Goal: Task Accomplishment & Management: Use online tool/utility

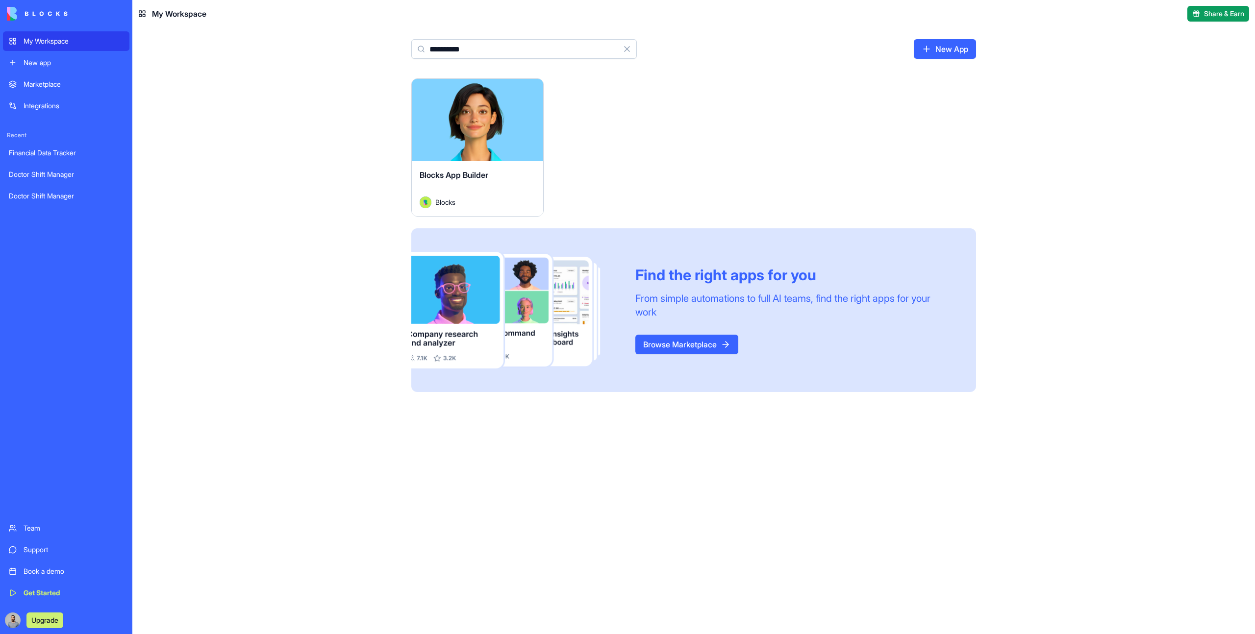
type input "**********"
click at [492, 185] on div "Blocks App Builder" at bounding box center [478, 182] width 116 height 27
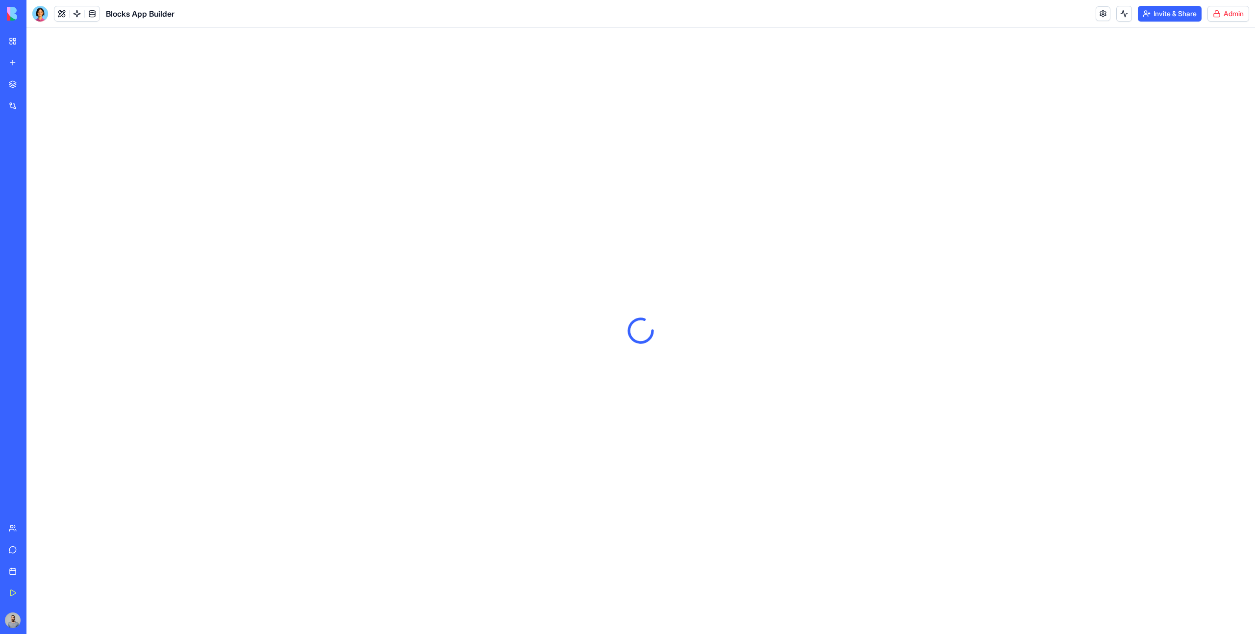
click at [1235, 22] on header "Blocks App Builder Invite & Share Admin" at bounding box center [640, 13] width 1228 height 27
click at [1231, 20] on html "My Workspace New app Marketplace Integrations Recent Financial Data Tracker Doc…" at bounding box center [627, 317] width 1255 height 634
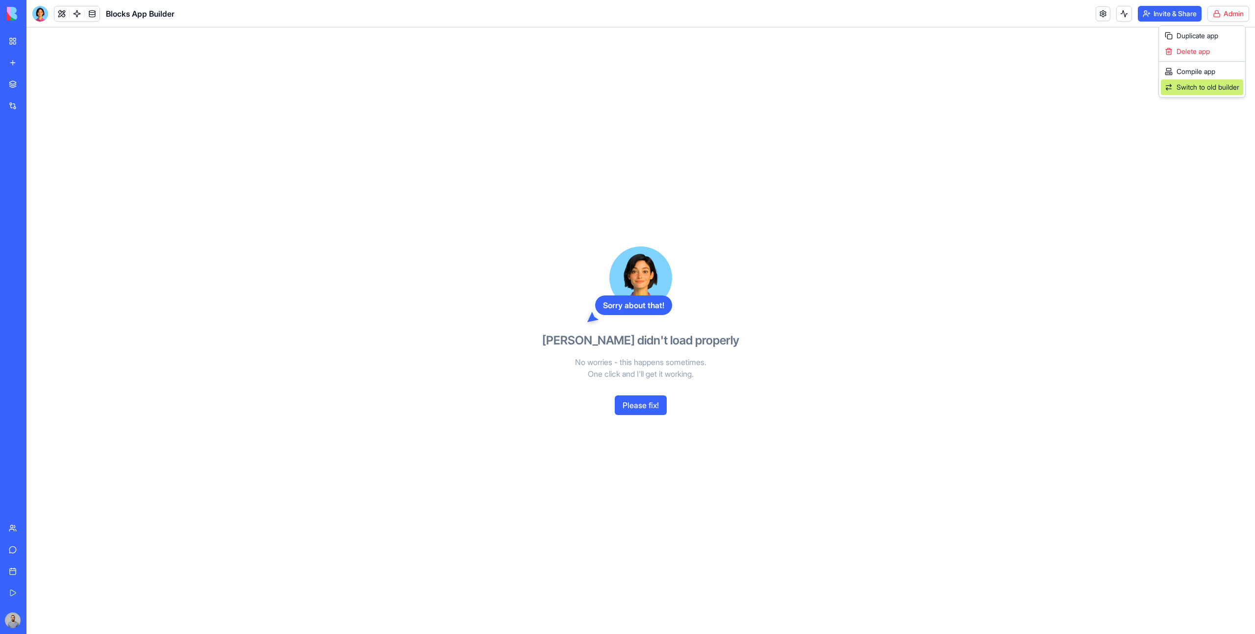
drag, startPoint x: 1223, startPoint y: 74, endPoint x: 1228, endPoint y: 82, distance: 10.3
click at [1228, 82] on div "Compile app Switch to old builder" at bounding box center [1202, 79] width 82 height 31
click at [1228, 82] on div "Sorry about that! Ella didn't load properly No worries - this happens sometimes…" at bounding box center [640, 330] width 1228 height 607
click at [1225, 19] on html "My Workspace New app Marketplace Integrations Recent Financial Data Tracker Doc…" at bounding box center [627, 317] width 1255 height 634
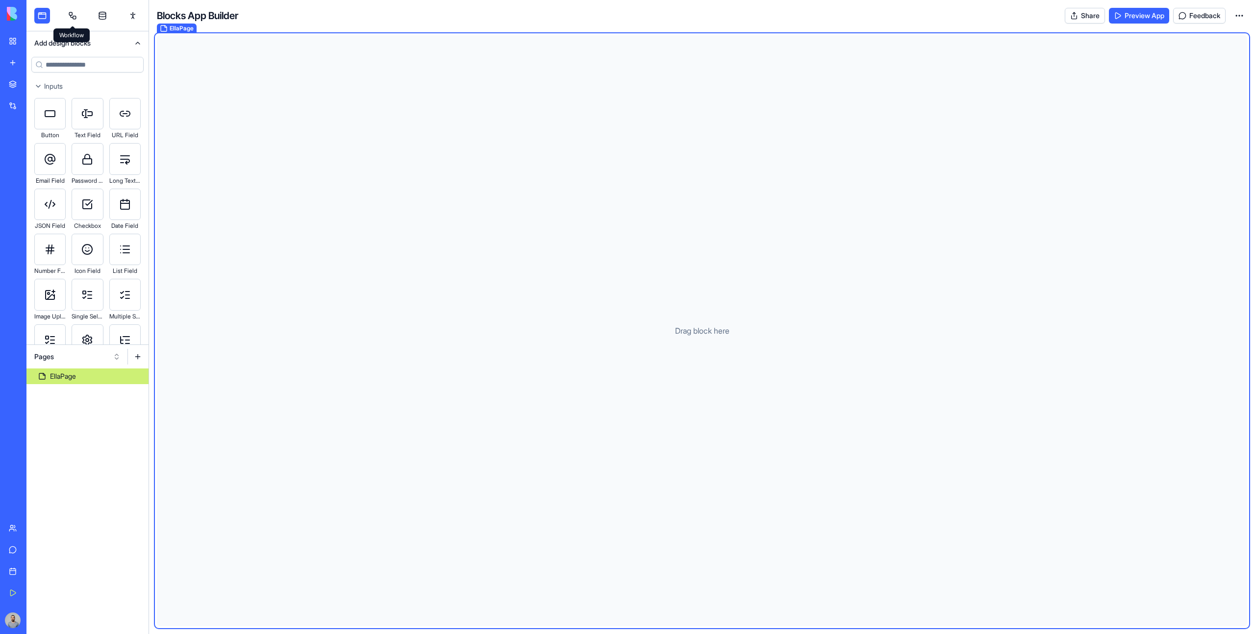
click at [74, 14] on link at bounding box center [73, 16] width 16 height 16
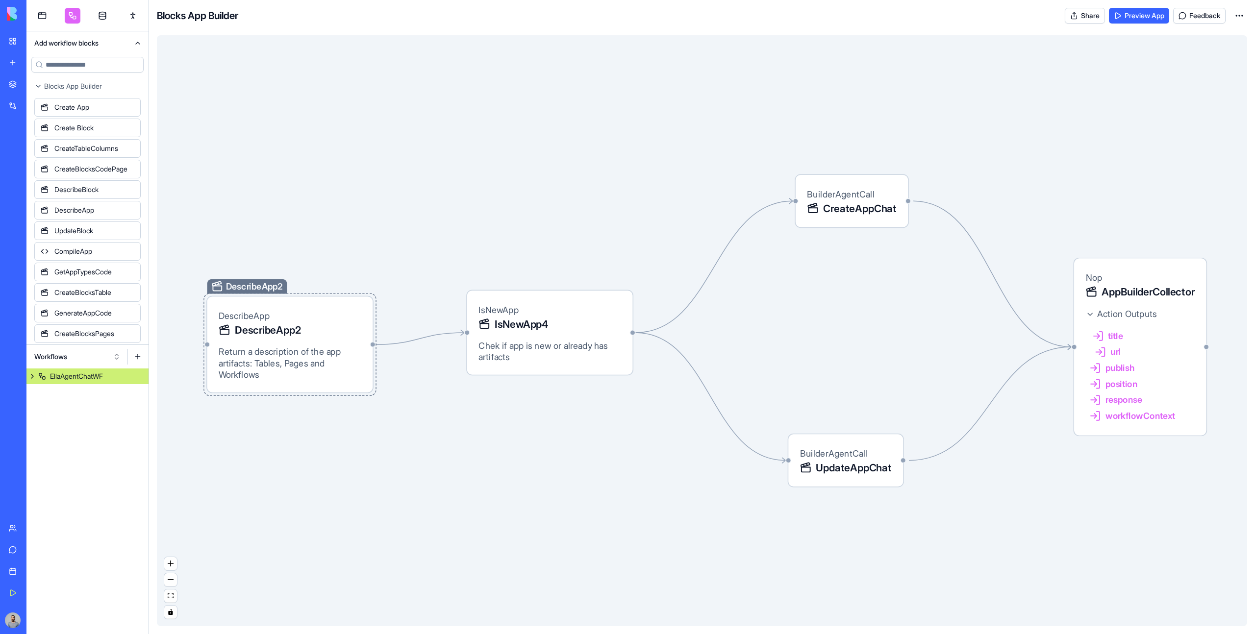
click at [333, 380] on span "Return a description of the app artifacts: Tables, Pages and Workflows" at bounding box center [290, 363] width 142 height 35
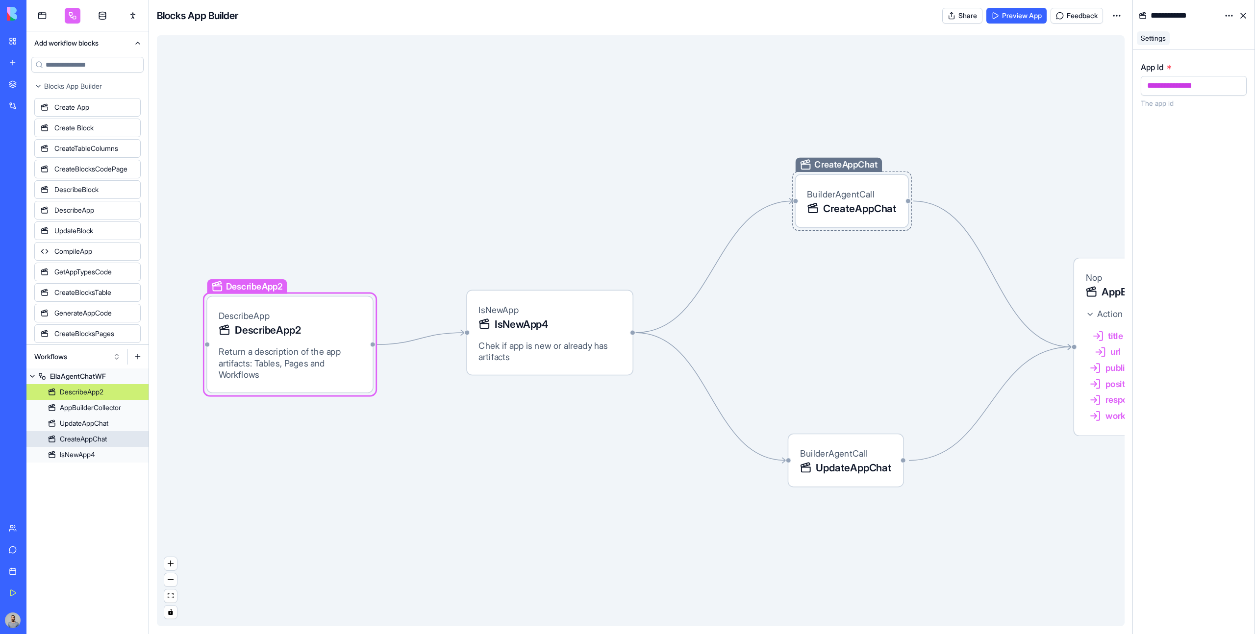
click at [840, 205] on span "CreateAppChat" at bounding box center [860, 208] width 74 height 15
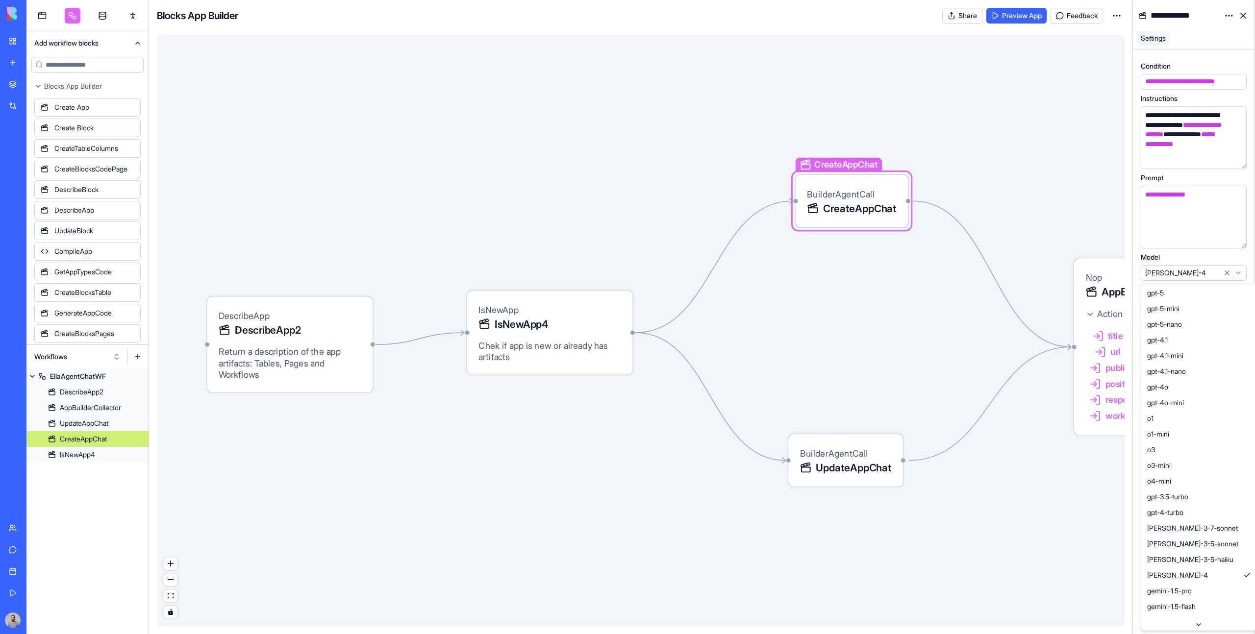
click at [1188, 274] on html "My Workspace New app Marketplace Integrations Recent Financial Data Tracker Doc…" at bounding box center [627, 317] width 1255 height 634
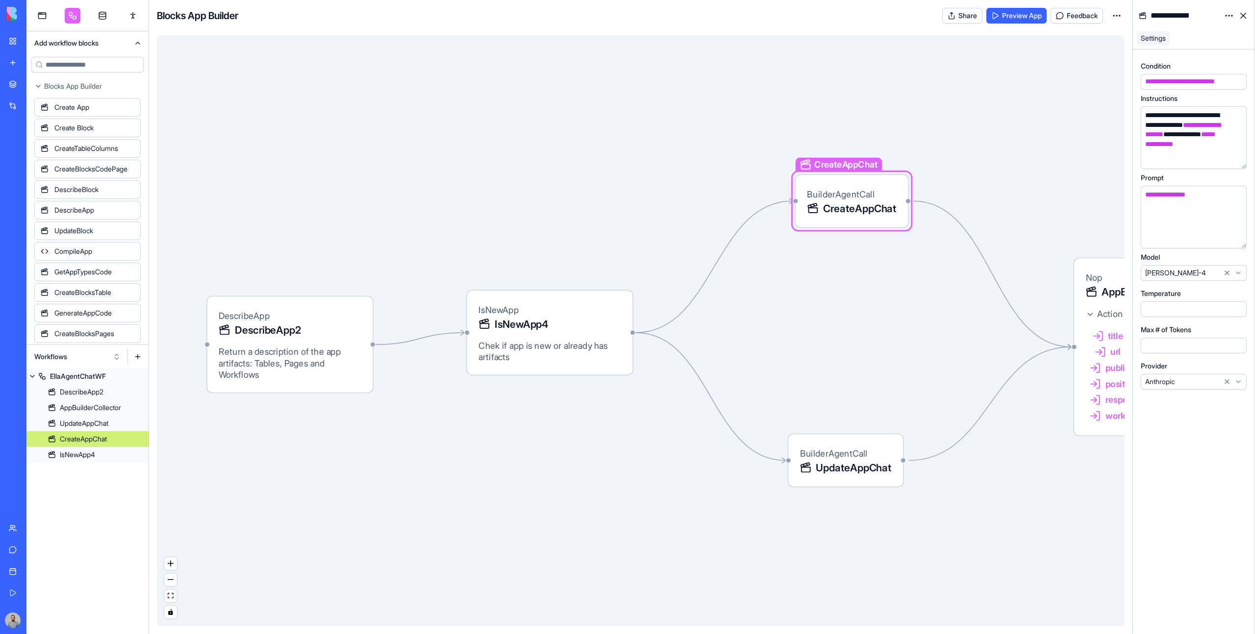
click at [1191, 275] on html "My Workspace New app Marketplace Integrations Recent Financial Data Tracker Doc…" at bounding box center [627, 317] width 1255 height 634
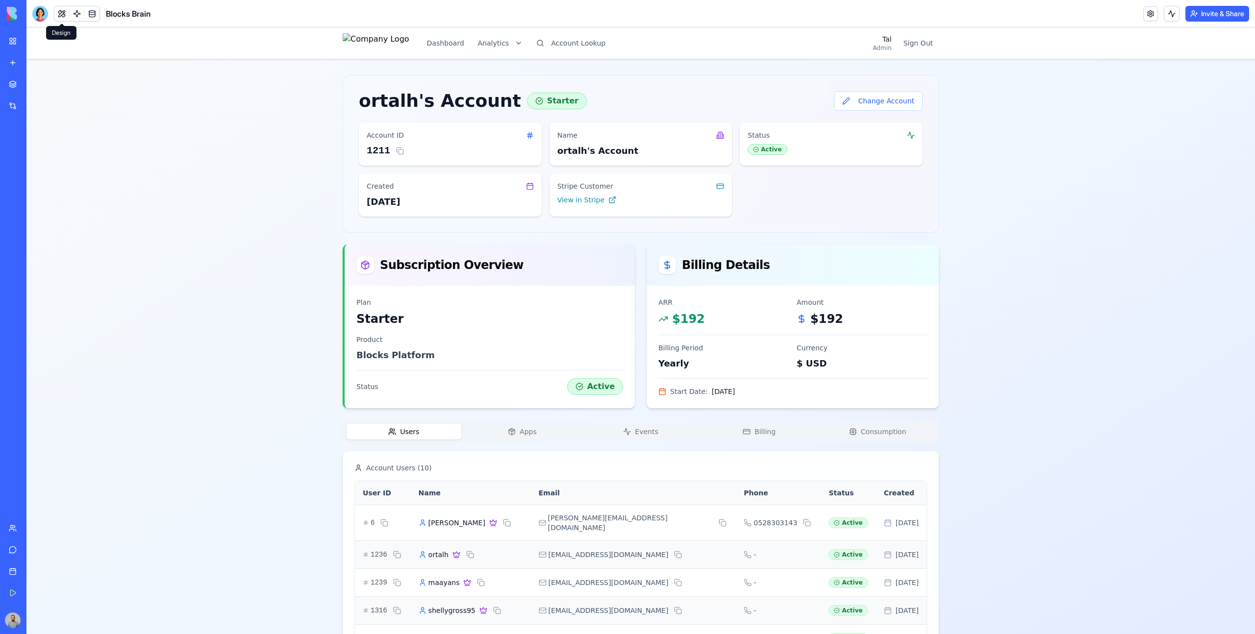
click at [56, 18] on button at bounding box center [61, 13] width 15 height 15
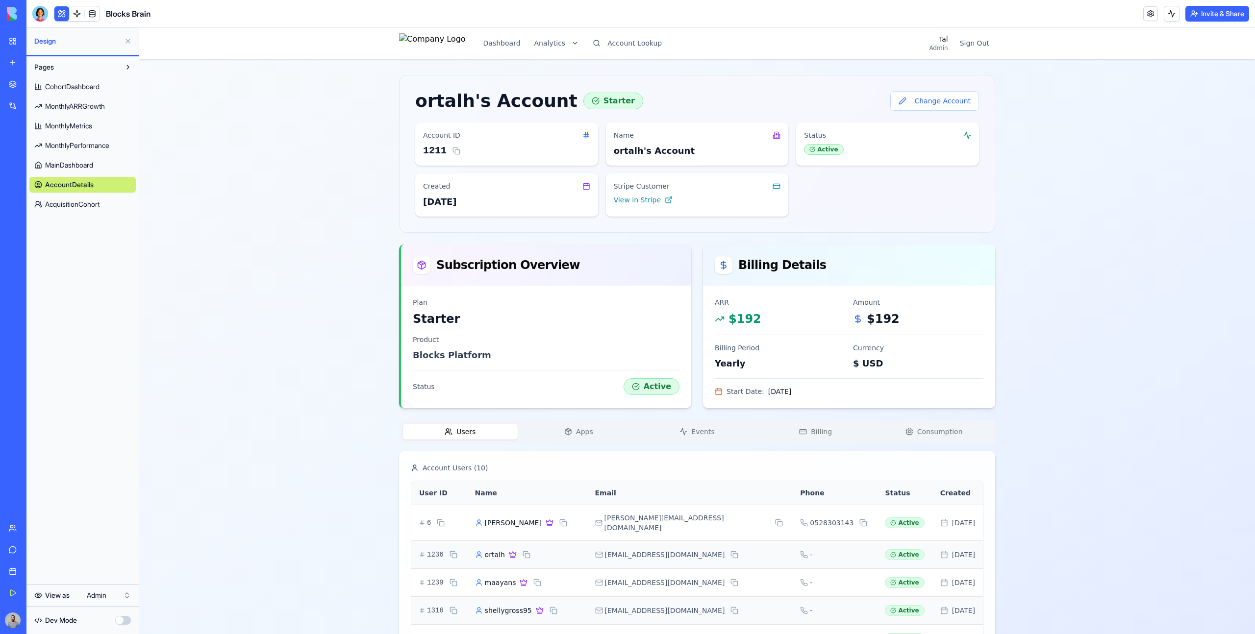
click at [67, 141] on span "MonthlyPerformance" at bounding box center [77, 146] width 64 height 10
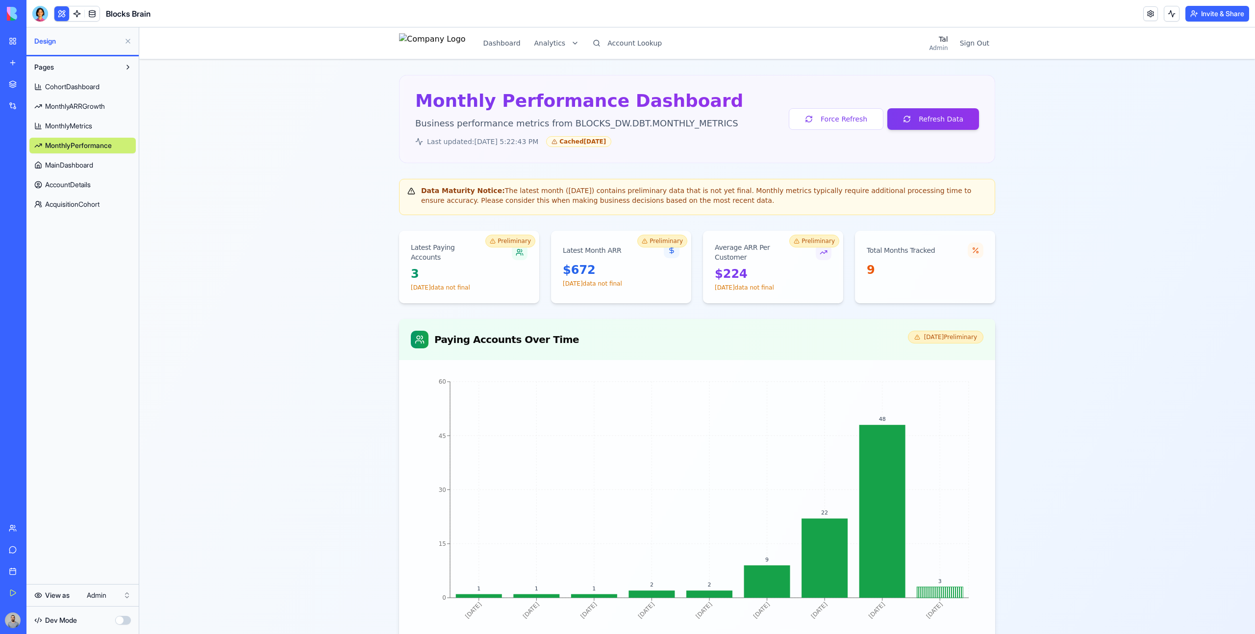
click at [74, 125] on span "MonthlyMetrics" at bounding box center [68, 126] width 47 height 10
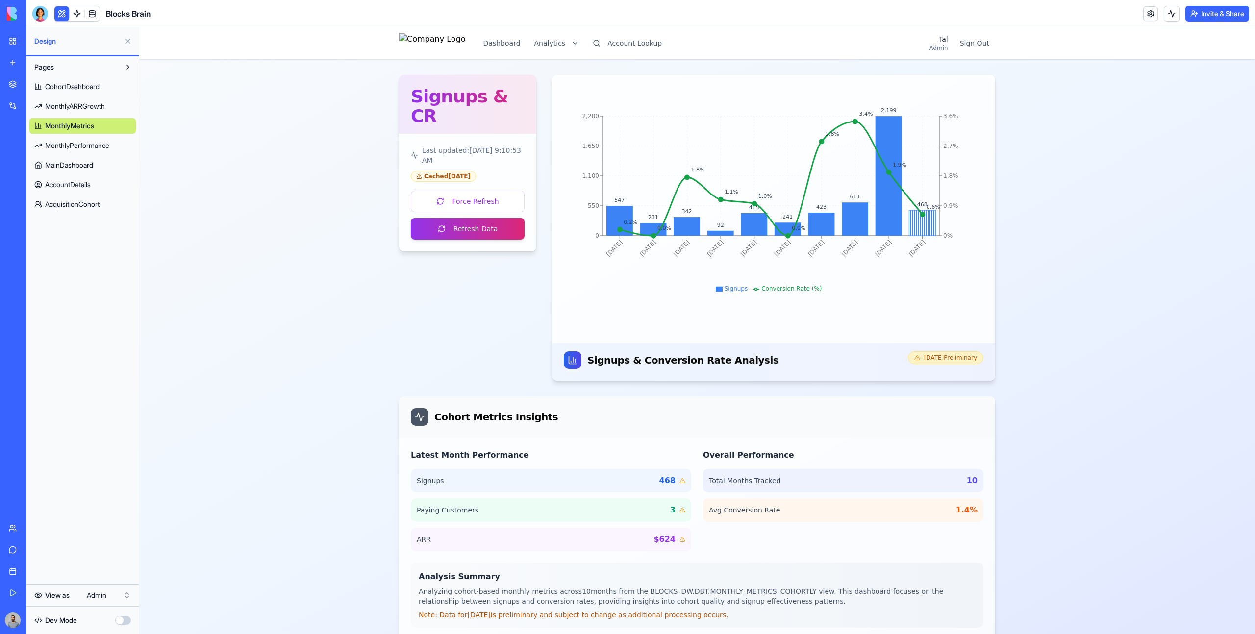
click at [80, 89] on span "CohortDashboard" at bounding box center [72, 87] width 54 height 10
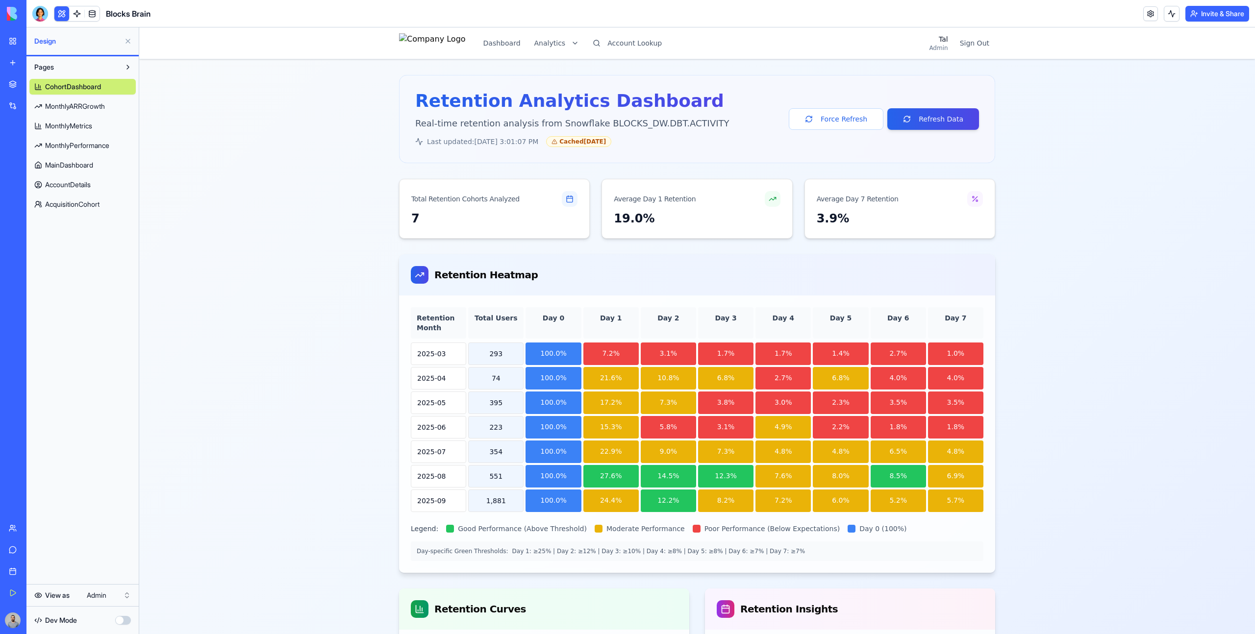
click at [82, 114] on link "MonthlyARRGrowth" at bounding box center [82, 107] width 106 height 16
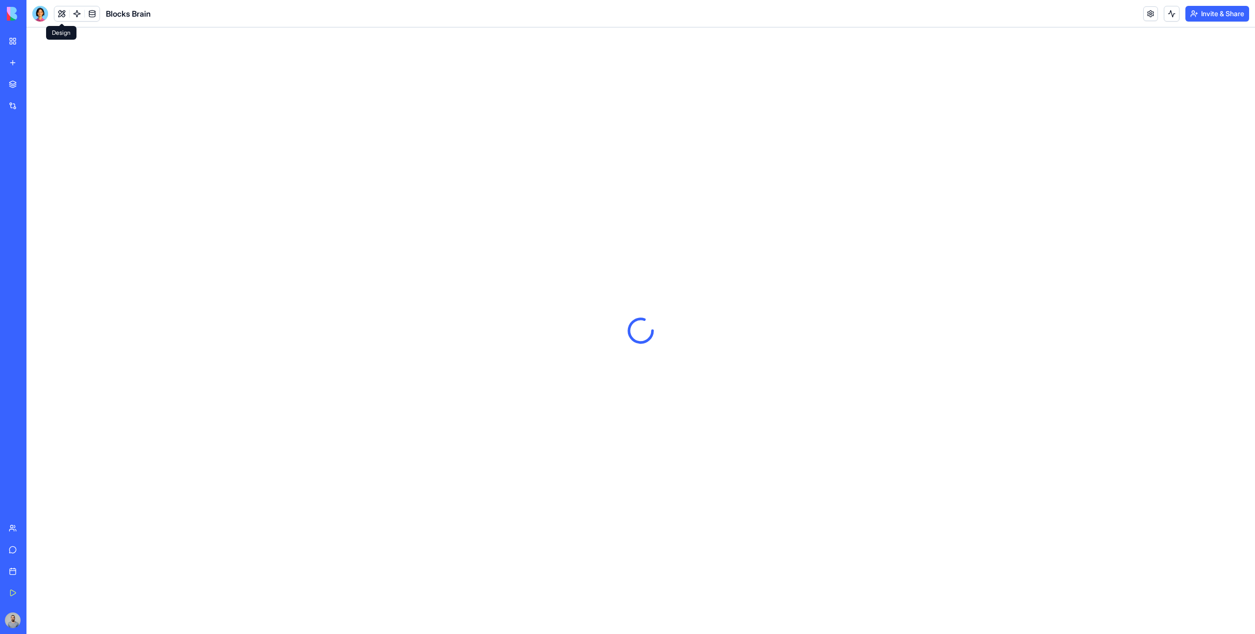
click at [59, 12] on button at bounding box center [61, 13] width 15 height 15
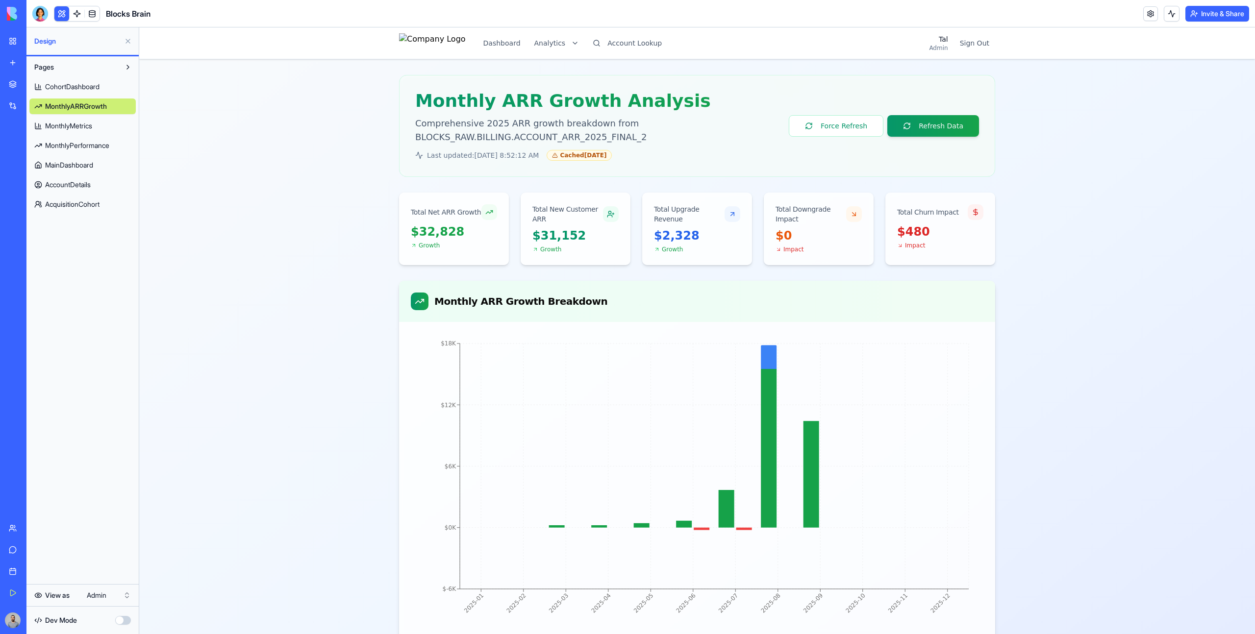
click at [74, 128] on span "MonthlyMetrics" at bounding box center [68, 126] width 47 height 10
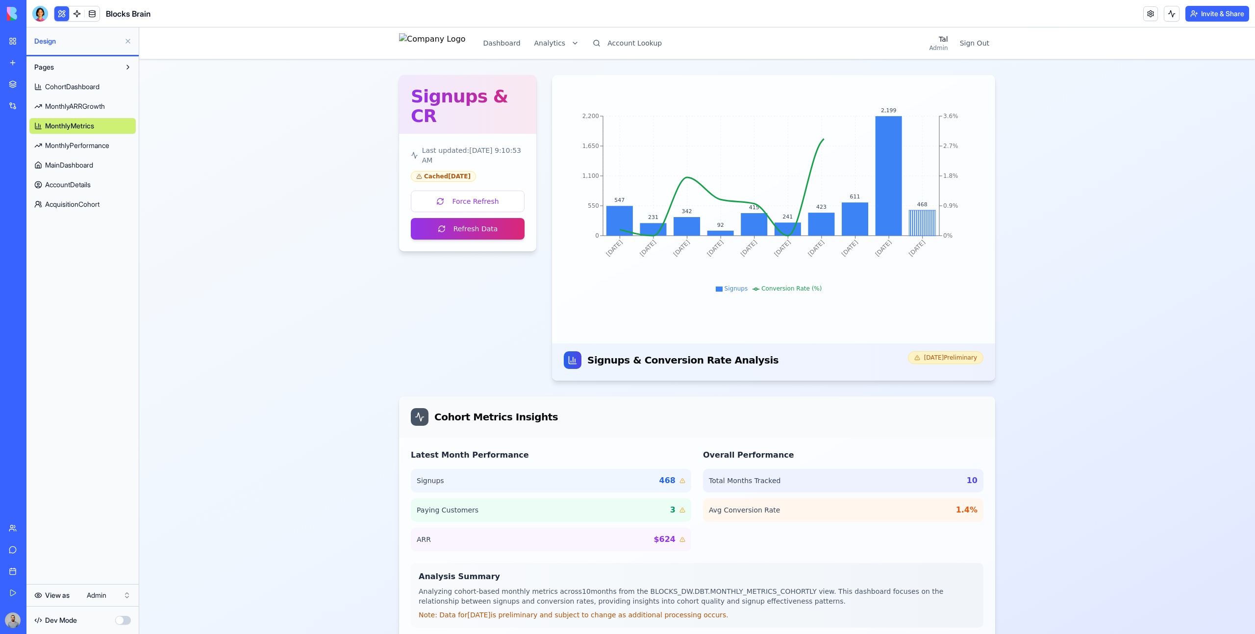
click at [77, 152] on link "MonthlyPerformance" at bounding box center [82, 146] width 106 height 16
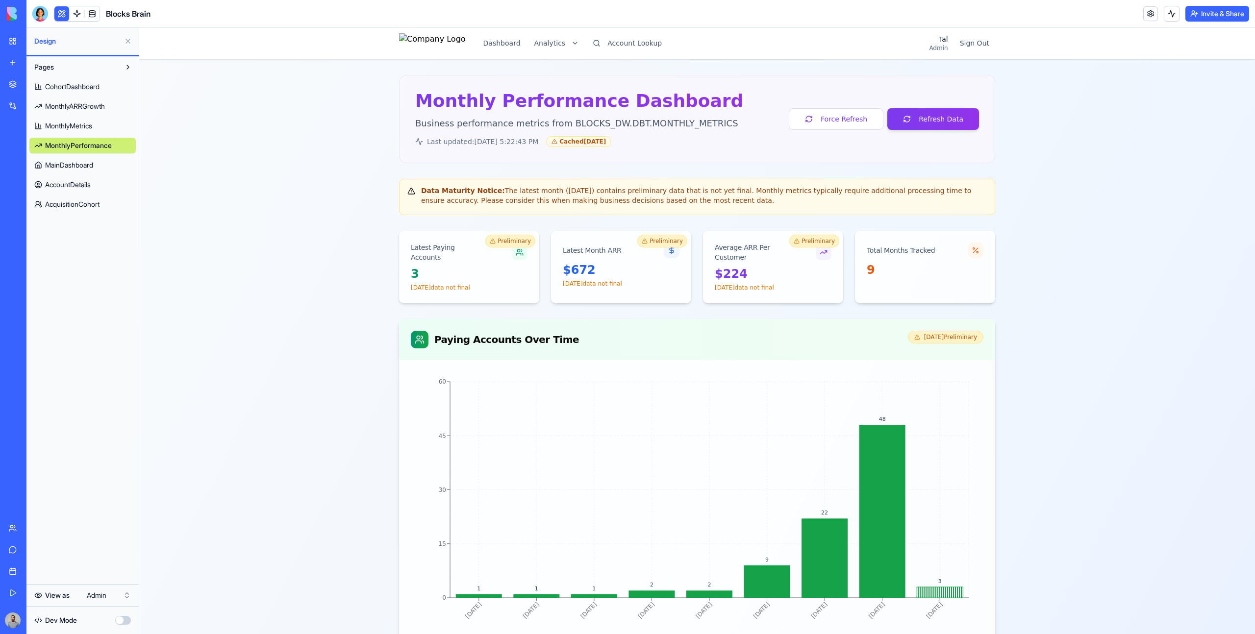
click at [82, 168] on span "MainDashboard" at bounding box center [69, 165] width 48 height 10
